Goal: Task Accomplishment & Management: Complete application form

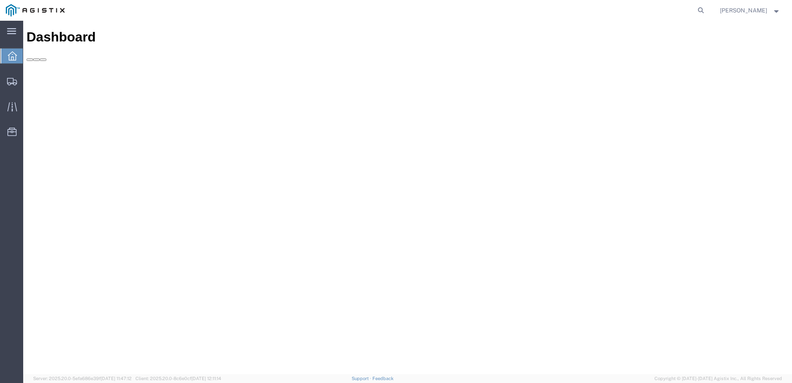
drag, startPoint x: 618, startPoint y: 24, endPoint x: 690, endPoint y: 19, distance: 72.2
click at [706, 11] on icon at bounding box center [701, 11] width 12 height 12
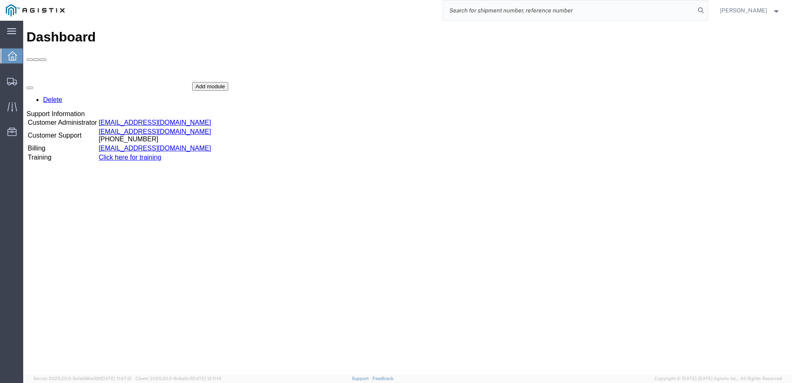
click at [577, 7] on input "search" at bounding box center [569, 10] width 252 height 20
paste input "56997407"
type input "56997407"
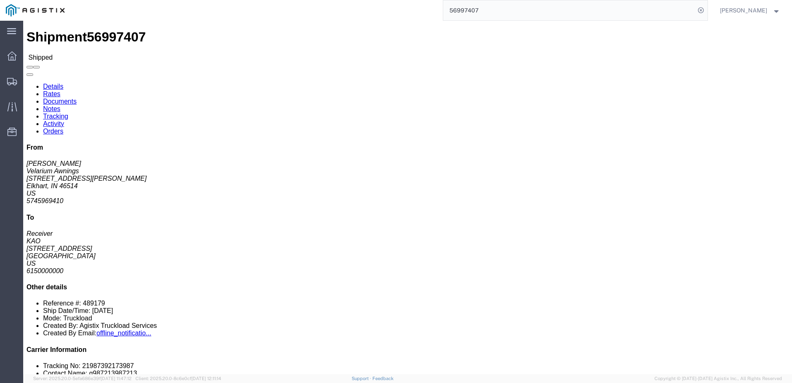
click b "2214081"
drag, startPoint x: 513, startPoint y: 89, endPoint x: 490, endPoint y: 92, distance: 23.1
click p "Delivery Number: 489179 Purchase Order: 2214081 Bill Of Lading: 56997407"
drag, startPoint x: 455, startPoint y: 77, endPoint x: 526, endPoint y: 97, distance: 74.2
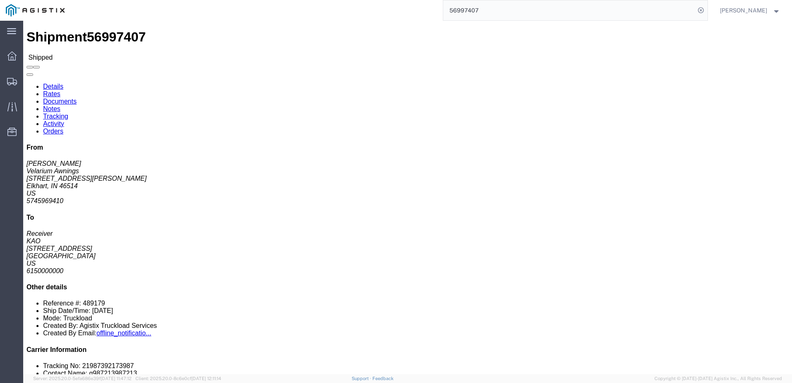
click div "References Delivery Number: 489179 Purchase Order: 2214081 Bill Of Lading: 5699…"
copy p "Delivery Number: 489179 Purchase Order: 2214081 Bill Of Lading:"
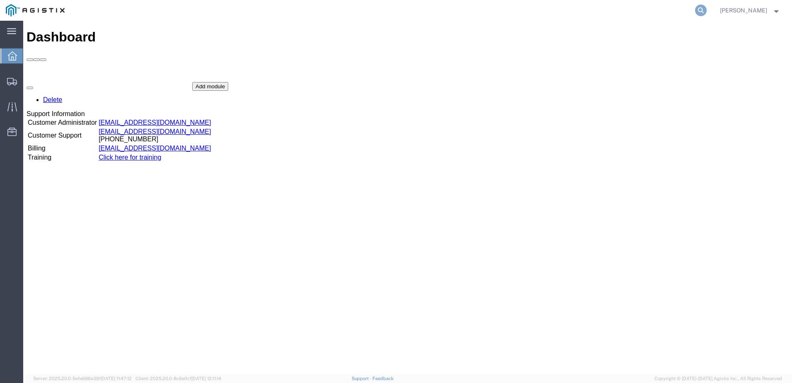
click at [707, 12] on icon at bounding box center [701, 11] width 12 height 12
click at [552, 18] on input "search" at bounding box center [569, 10] width 252 height 20
click at [553, 9] on input "search" at bounding box center [569, 10] width 252 height 20
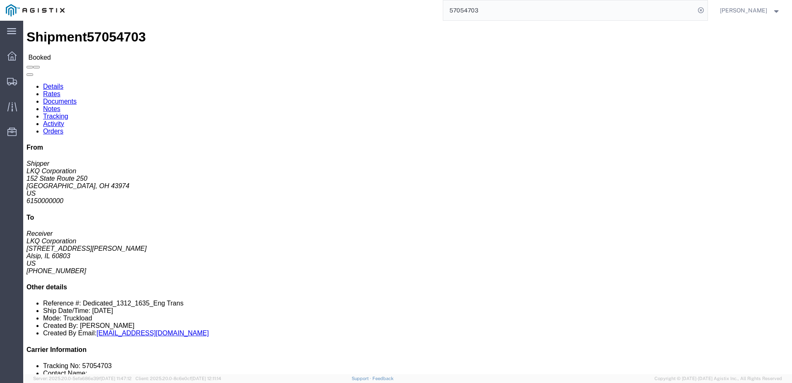
click link "Notes"
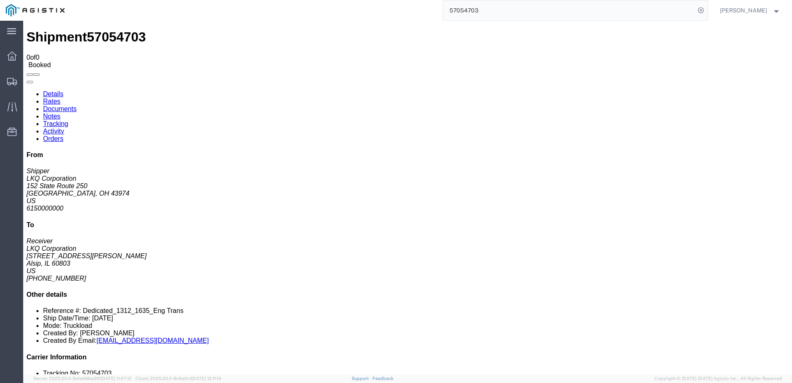
click at [56, 90] on link "Details" at bounding box center [53, 93] width 20 height 7
click link "Notes"
click at [48, 90] on link "Details" at bounding box center [53, 93] width 20 height 7
click link "Rates"
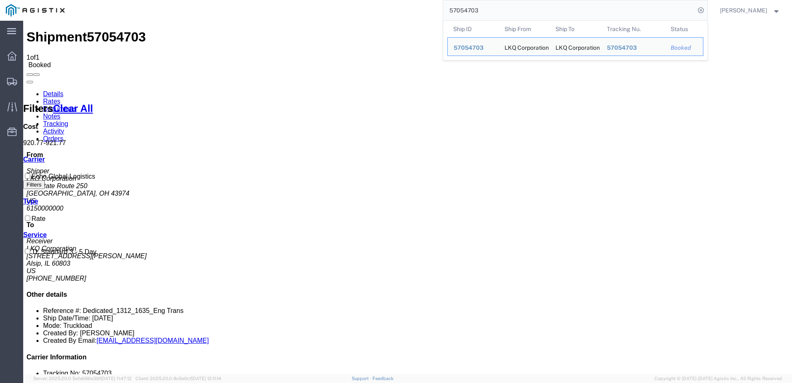
click at [532, 2] on input "57054703" at bounding box center [569, 10] width 252 height 20
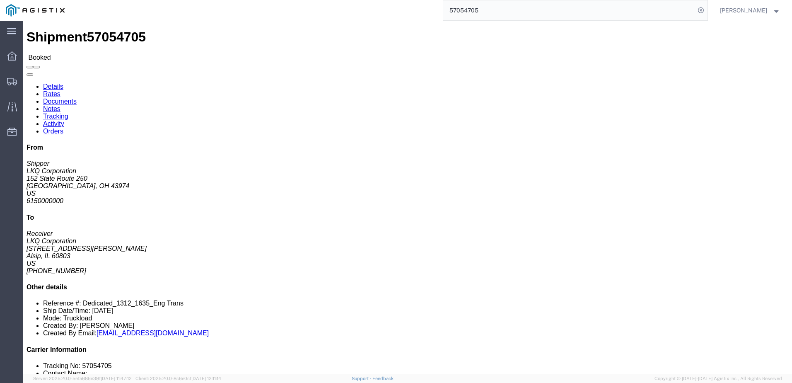
click link "Rates"
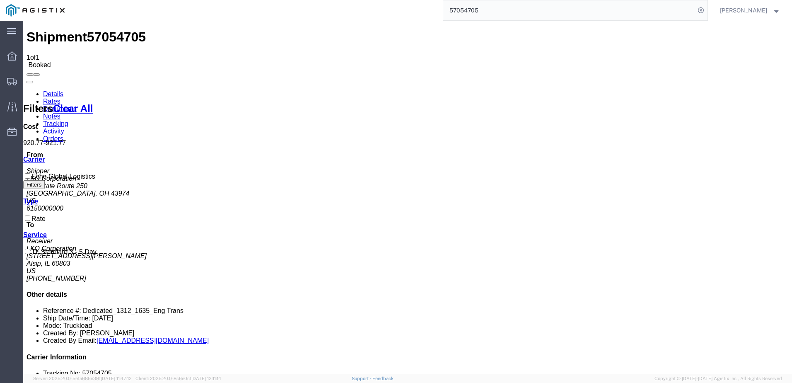
click at [501, 14] on input "57054705" at bounding box center [569, 10] width 252 height 20
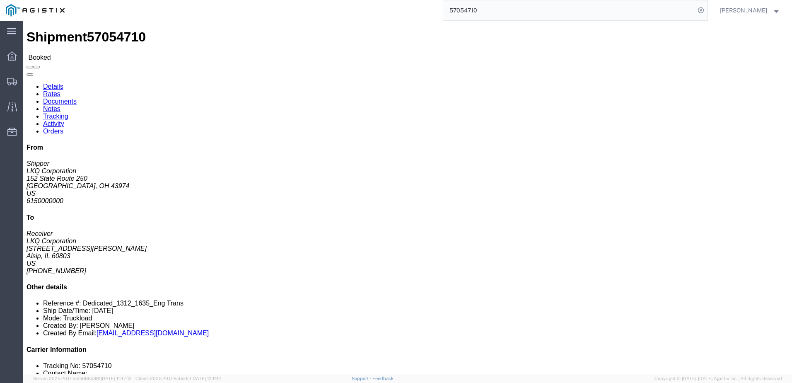
click at [502, 17] on input "57054710" at bounding box center [569, 10] width 252 height 20
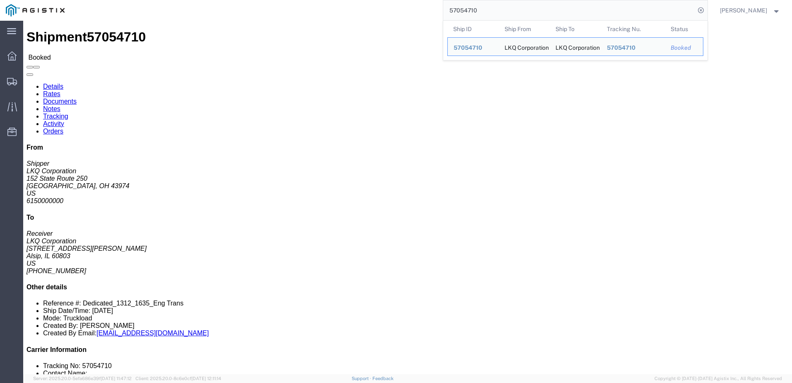
click at [502, 17] on input "57054710" at bounding box center [569, 10] width 252 height 20
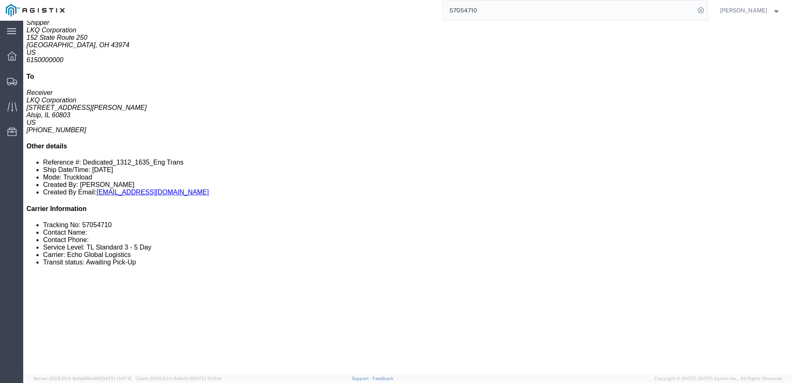
scroll to position [207, 0]
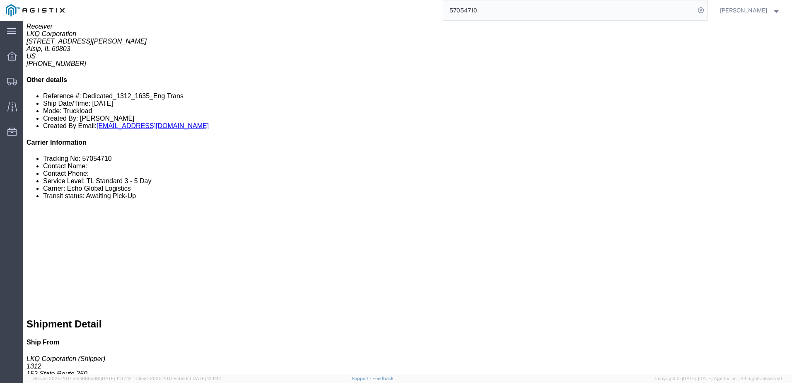
click link "Rates"
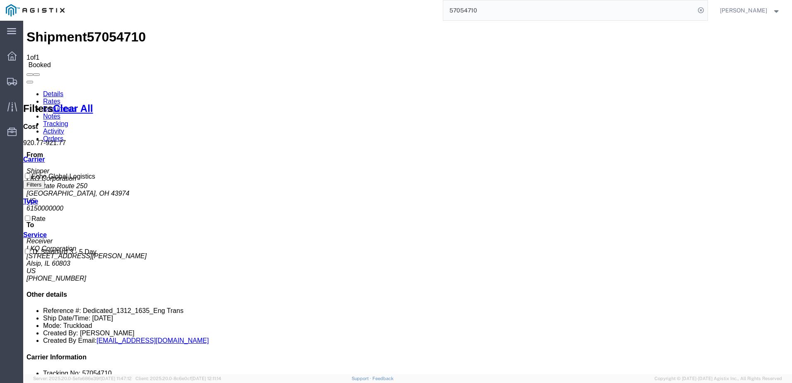
click at [50, 90] on link "Details" at bounding box center [53, 93] width 20 height 7
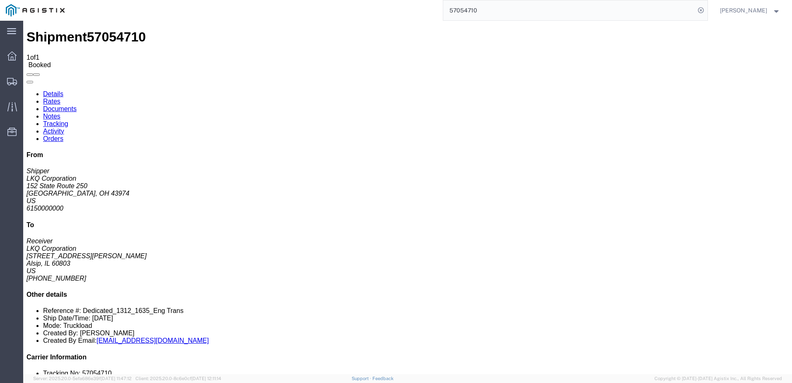
click at [556, 15] on input "57054710" at bounding box center [569, 10] width 252 height 20
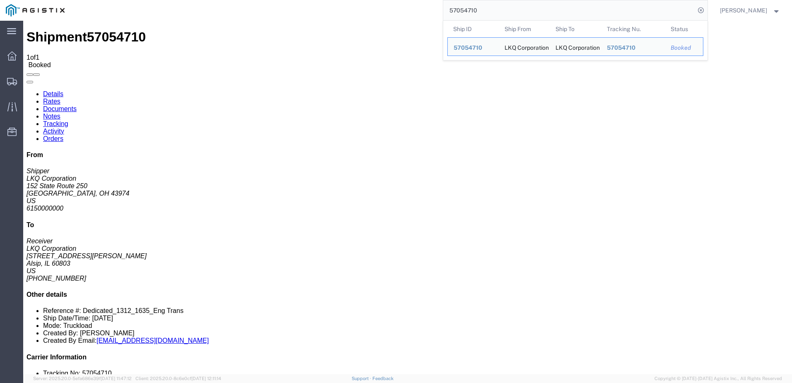
click at [556, 15] on input "57054710" at bounding box center [569, 10] width 252 height 20
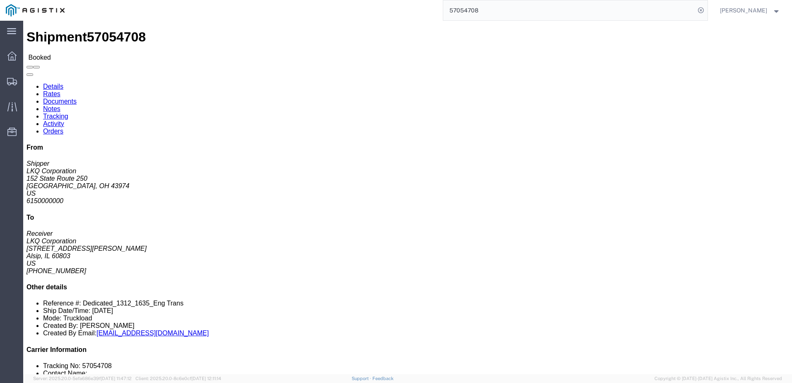
click div "Ship From LKQ Corporation (Shipper) [STREET_ADDRESS] Ship To LKQ Corporation (R…"
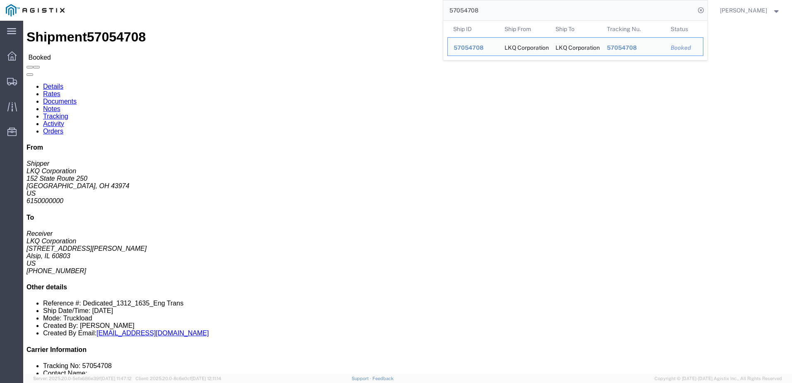
click at [497, 13] on input "57054708" at bounding box center [569, 10] width 252 height 20
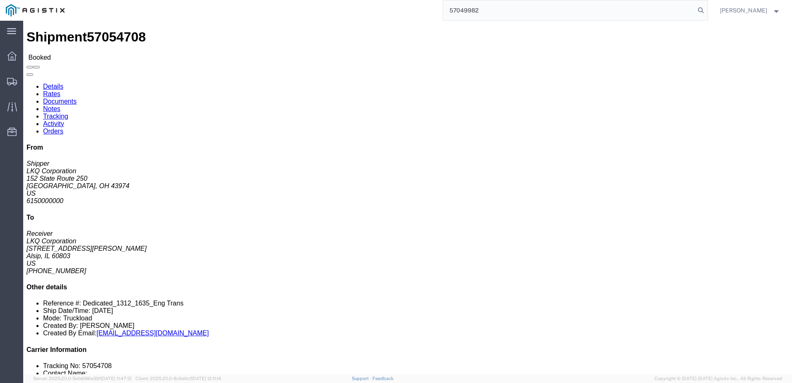
type input "57049982"
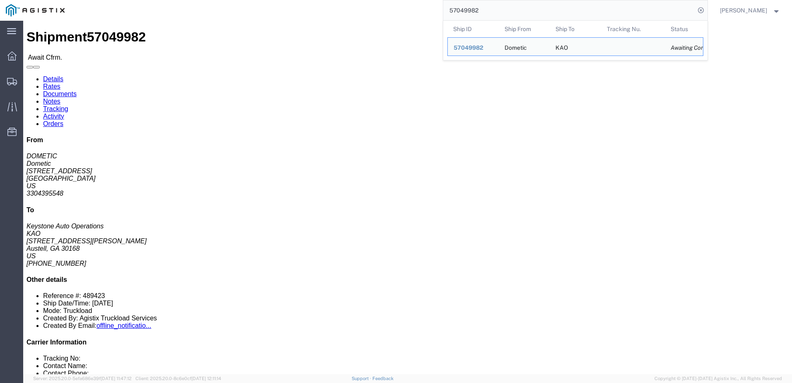
click link "Notes"
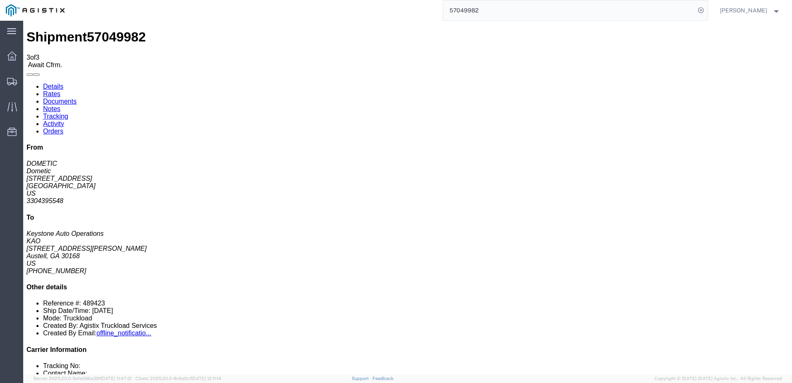
click at [46, 83] on link "Details" at bounding box center [53, 86] width 20 height 7
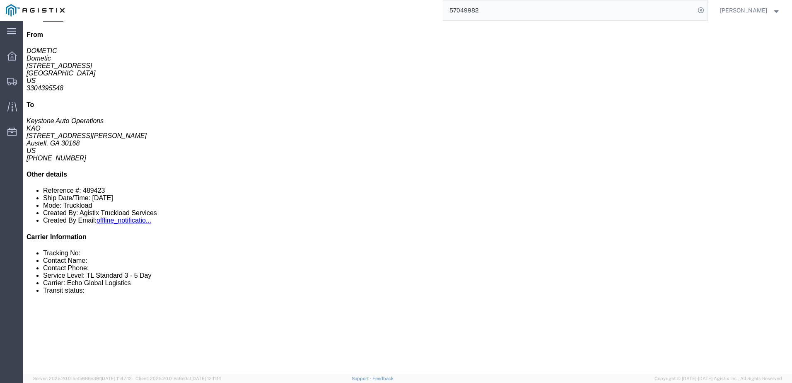
scroll to position [124, 0]
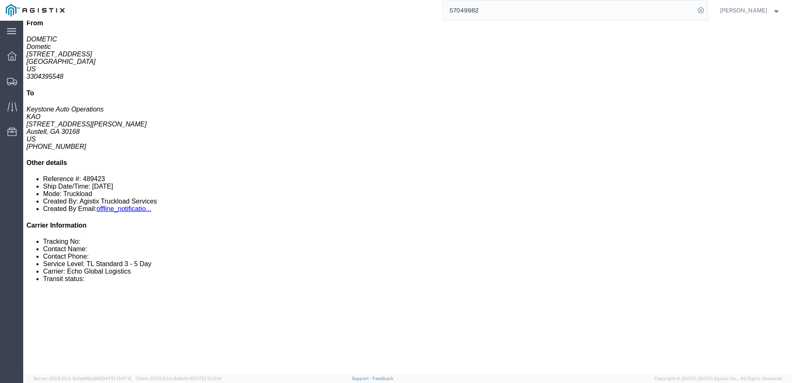
click link "Rates"
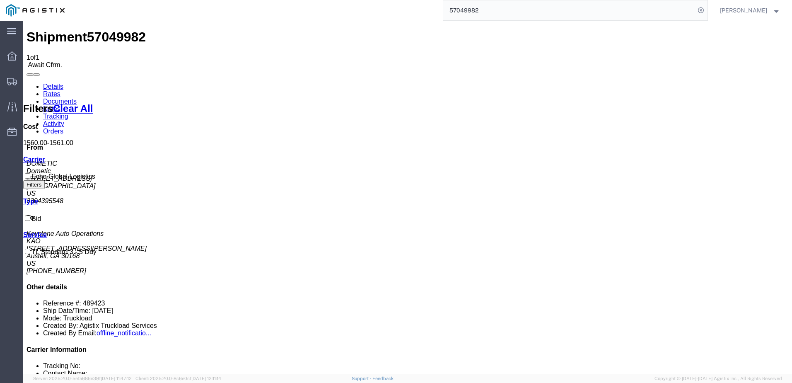
click at [60, 105] on link "Notes" at bounding box center [51, 108] width 17 height 7
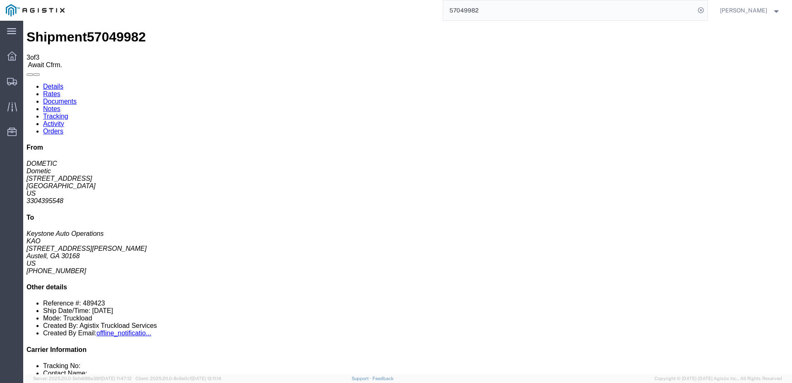
click at [47, 83] on link "Details" at bounding box center [53, 86] width 20 height 7
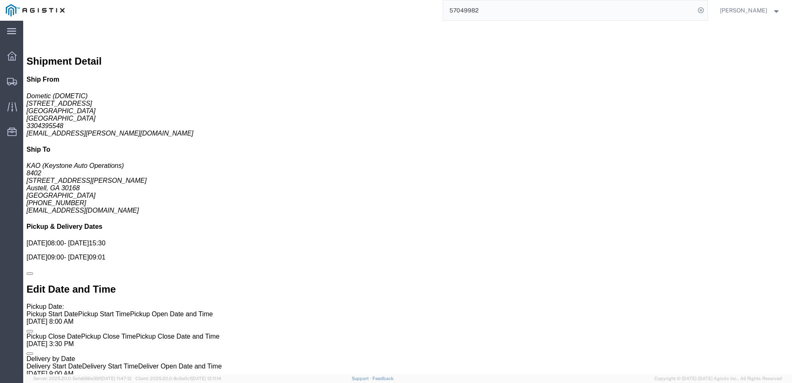
scroll to position [497, 0]
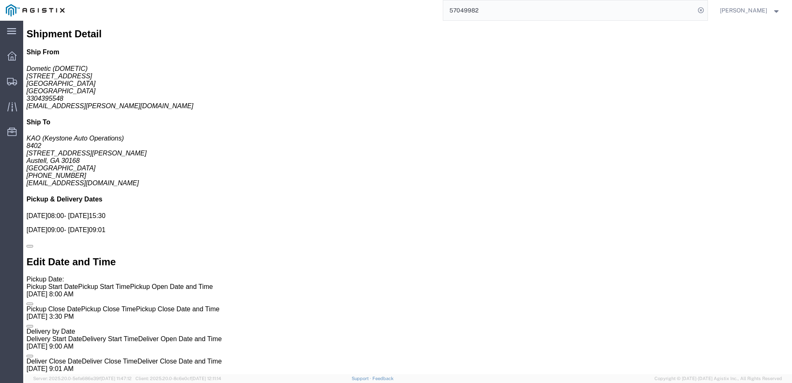
click link "Rates"
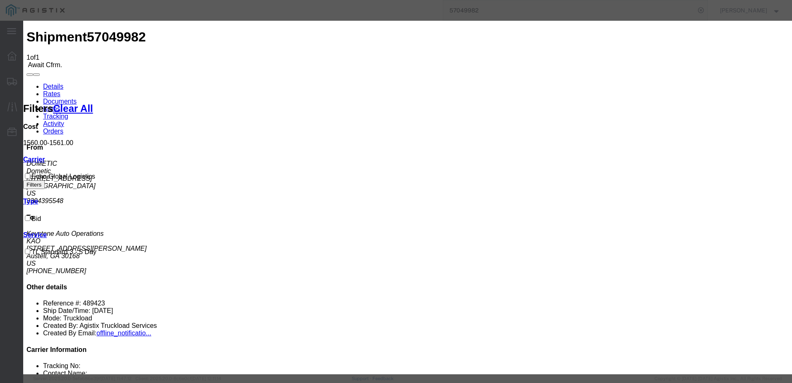
type input "64603078"
type input "[PERSON_NAME]"
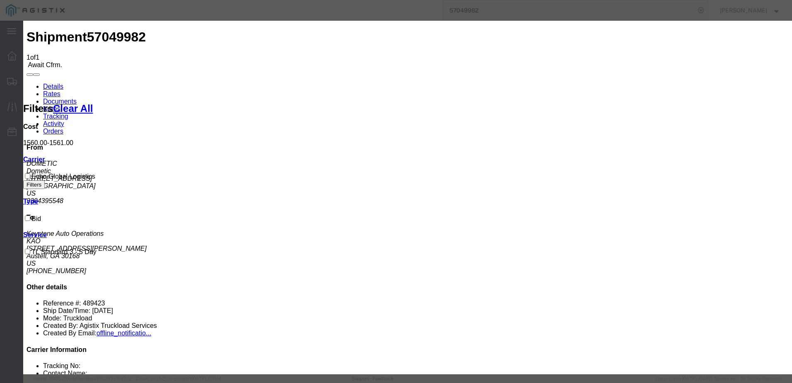
type input "3127686379"
